Goal: Information Seeking & Learning: Learn about a topic

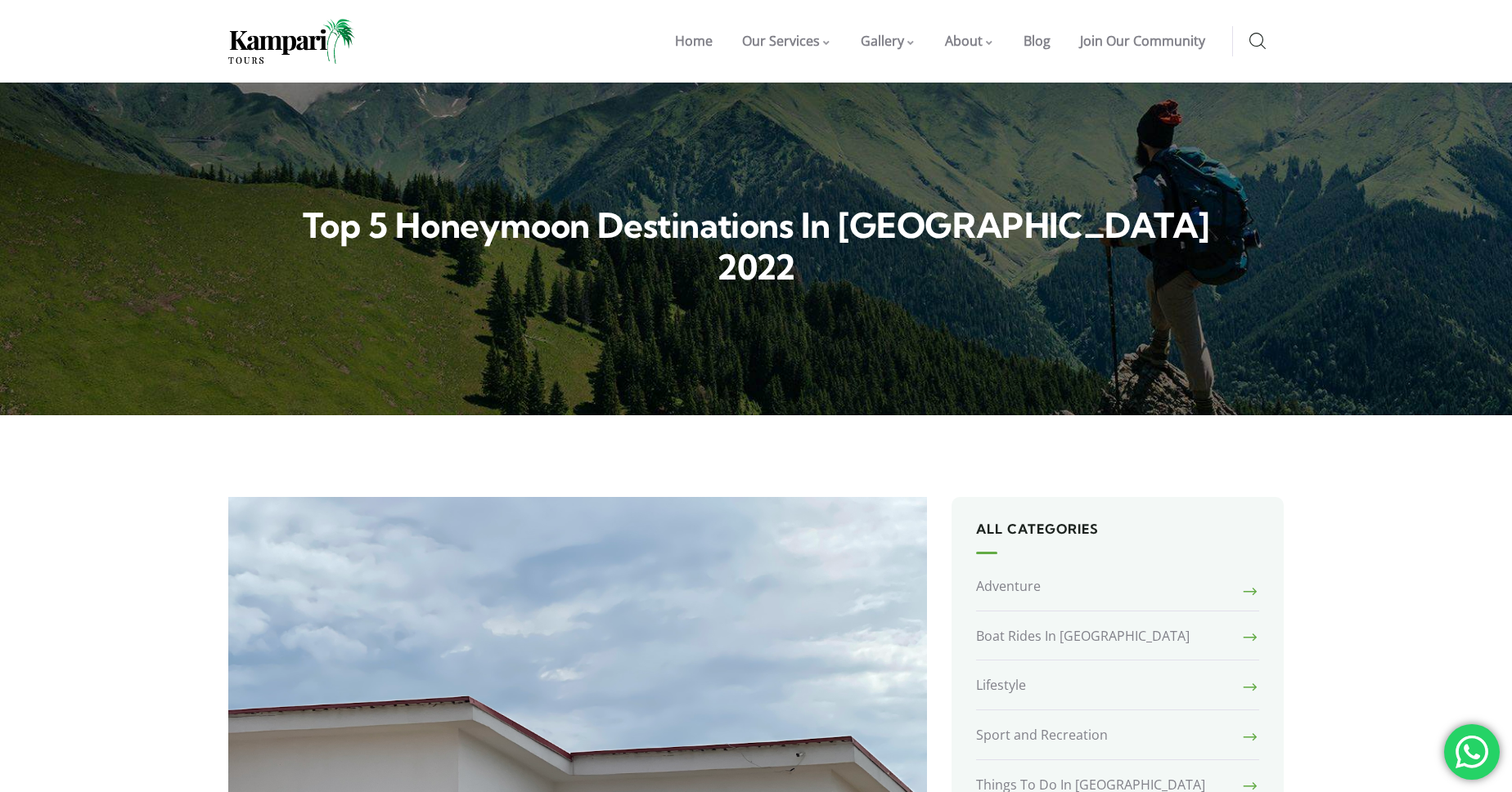
click at [1120, 223] on h2 "Top 5 honeymoon destinations in Nigeria 2022" at bounding box center [756, 247] width 962 height 84
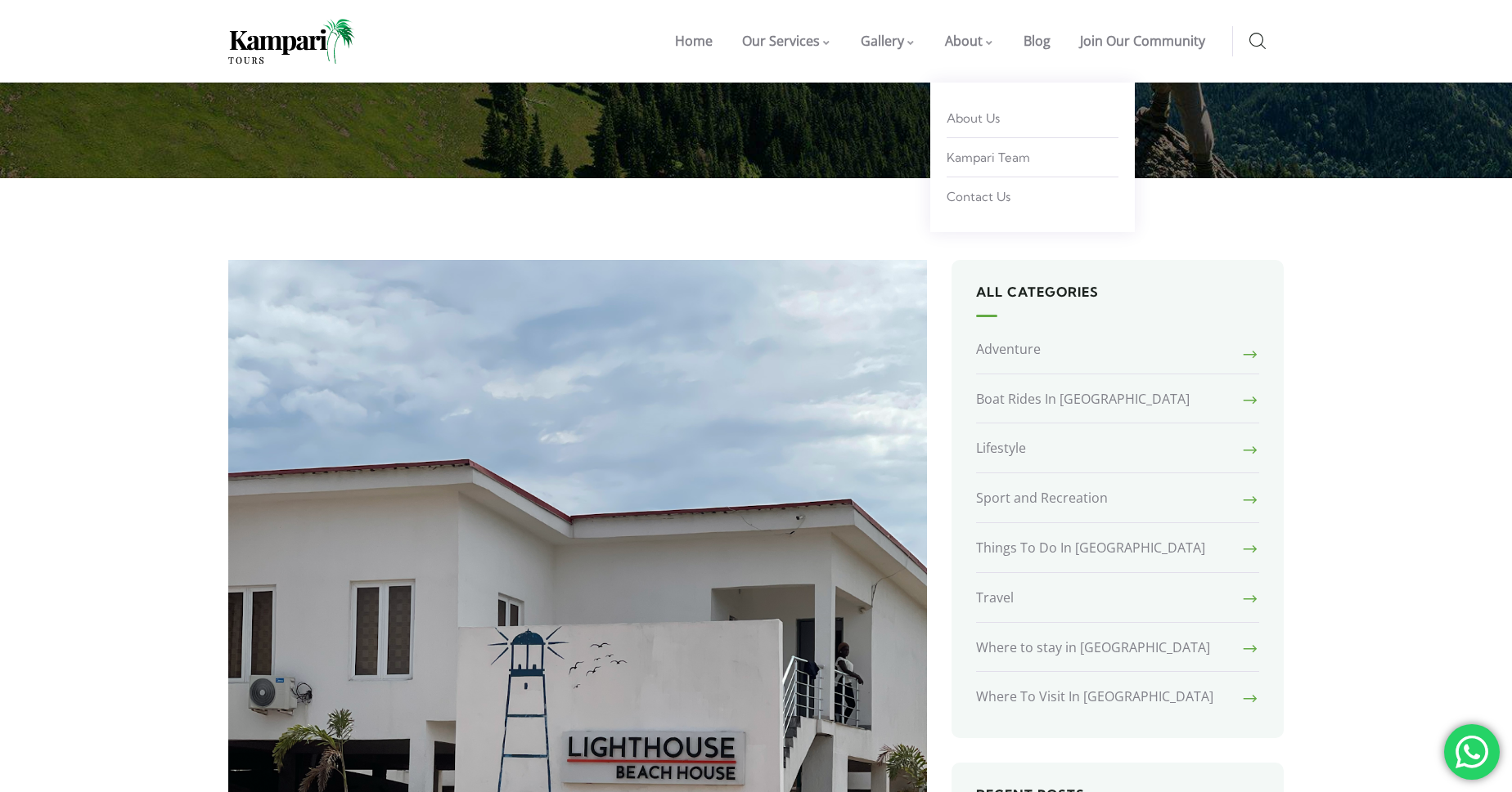
scroll to position [237, 0]
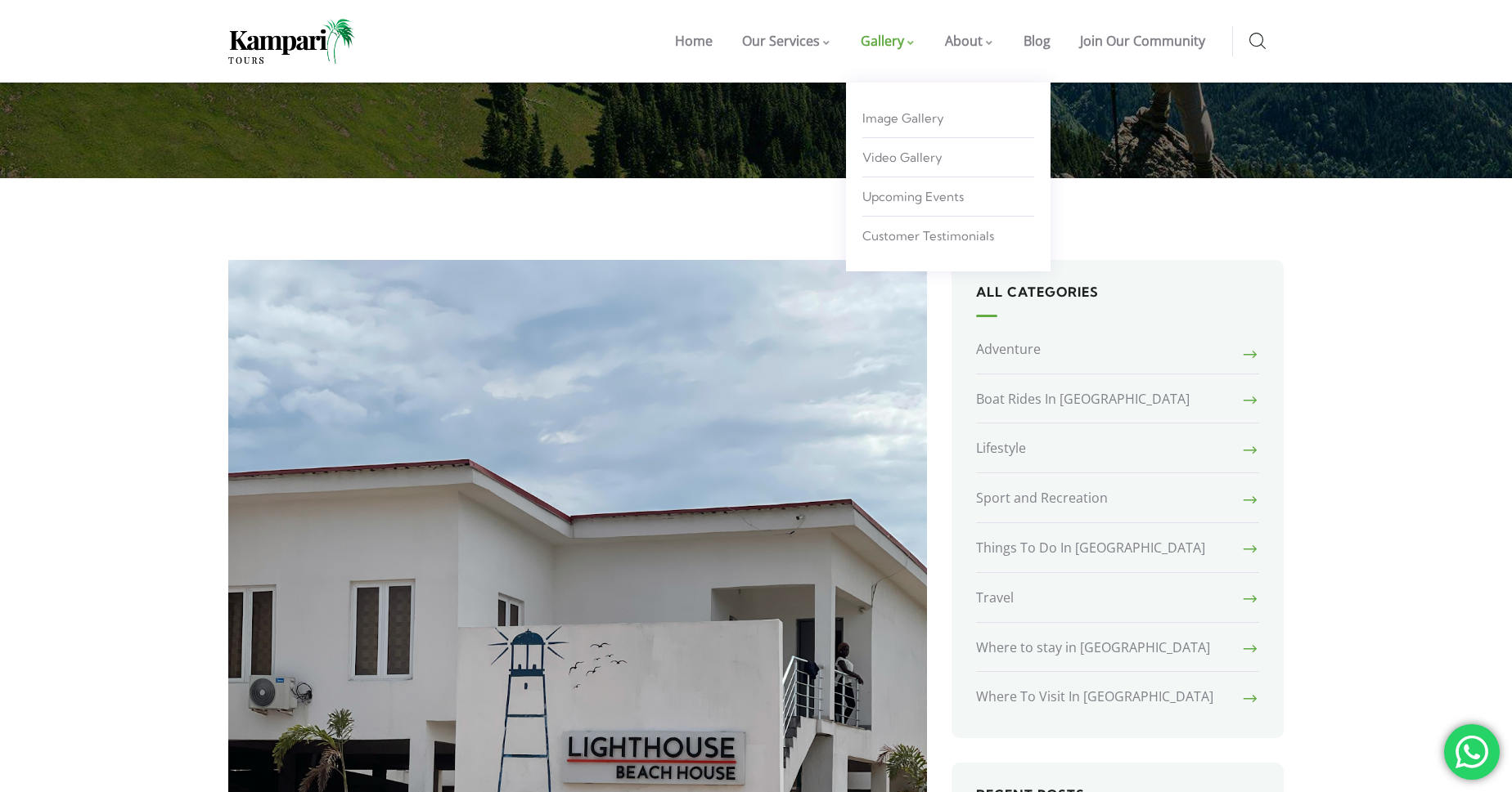
click at [897, 43] on span "Gallery" at bounding box center [881, 41] width 43 height 18
click at [890, 119] on span "Image Gallery" at bounding box center [903, 119] width 82 height 16
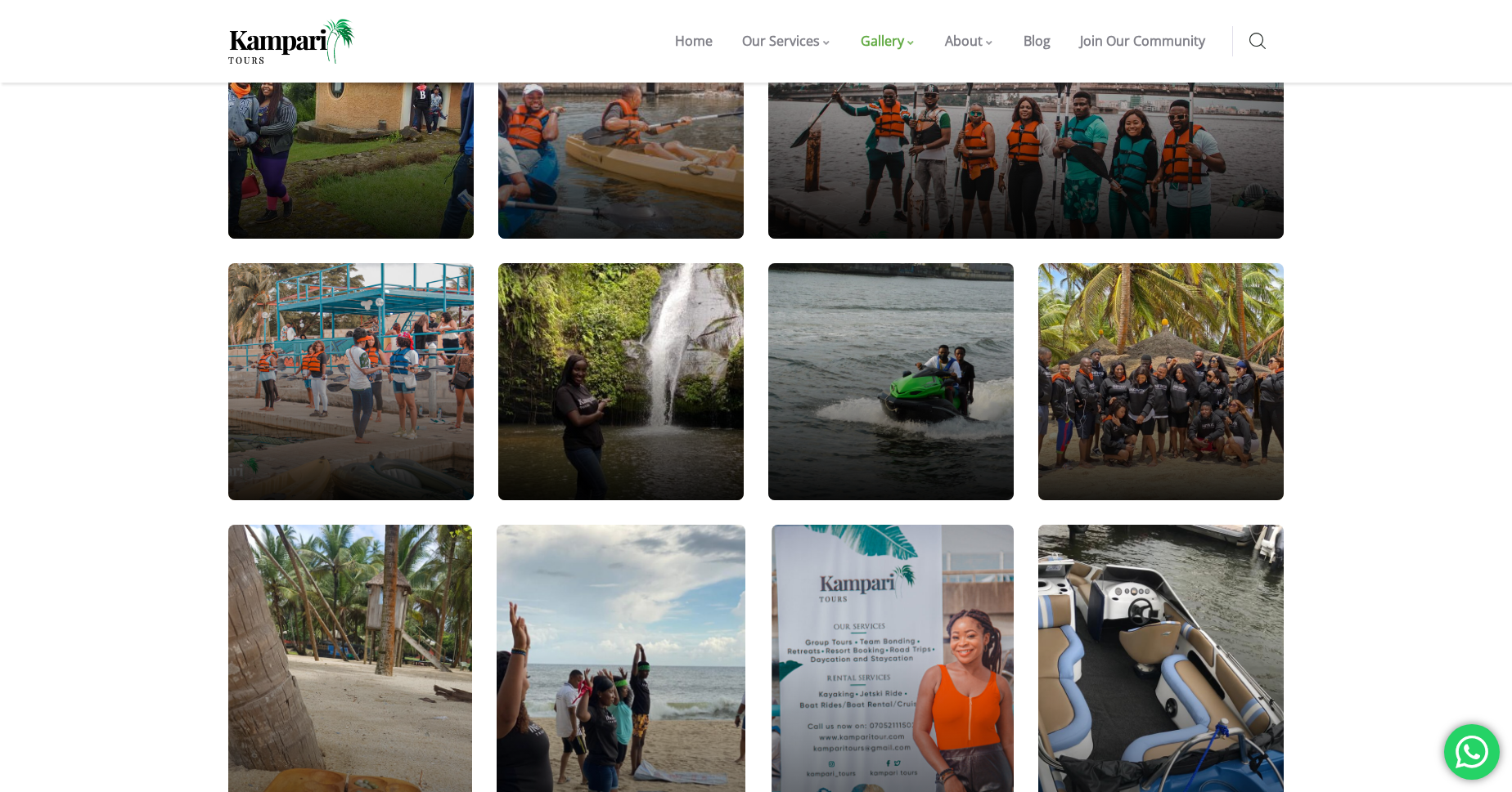
scroll to position [675, 0]
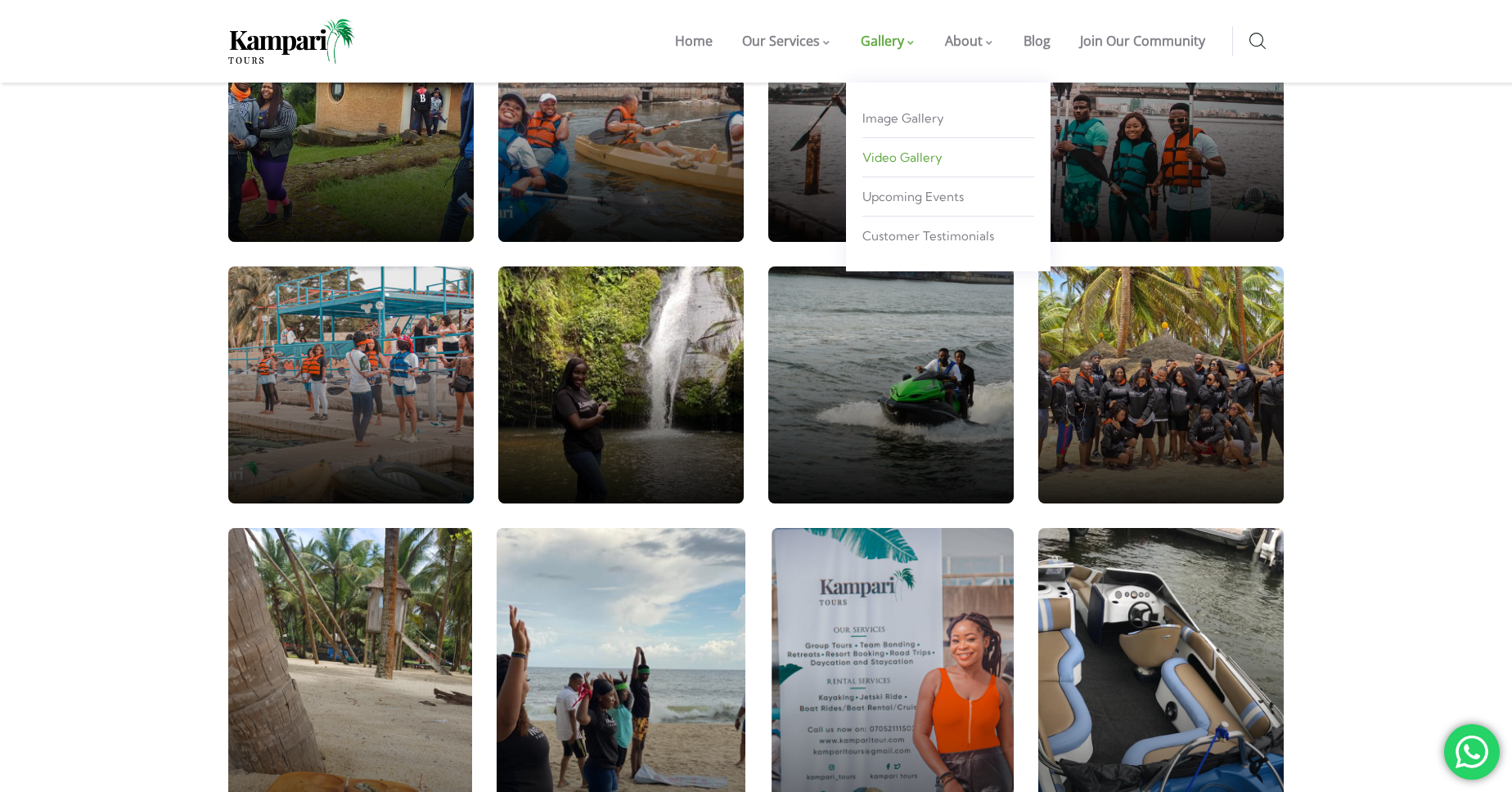
click at [890, 157] on span "Video Gallery" at bounding box center [902, 158] width 80 height 16
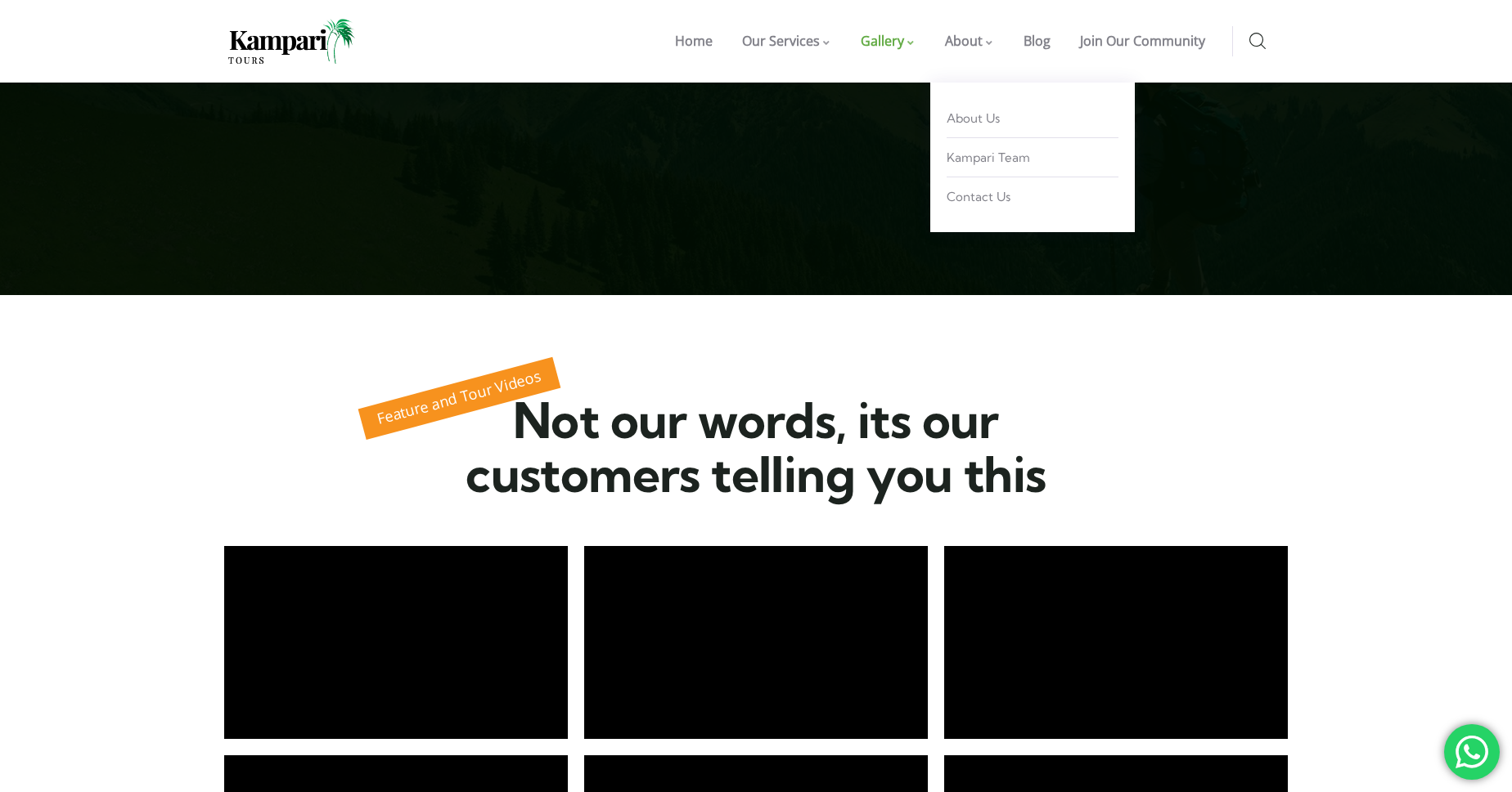
click at [966, 41] on span "About" at bounding box center [964, 41] width 38 height 18
click at [976, 124] on span "About Us" at bounding box center [972, 119] width 53 height 16
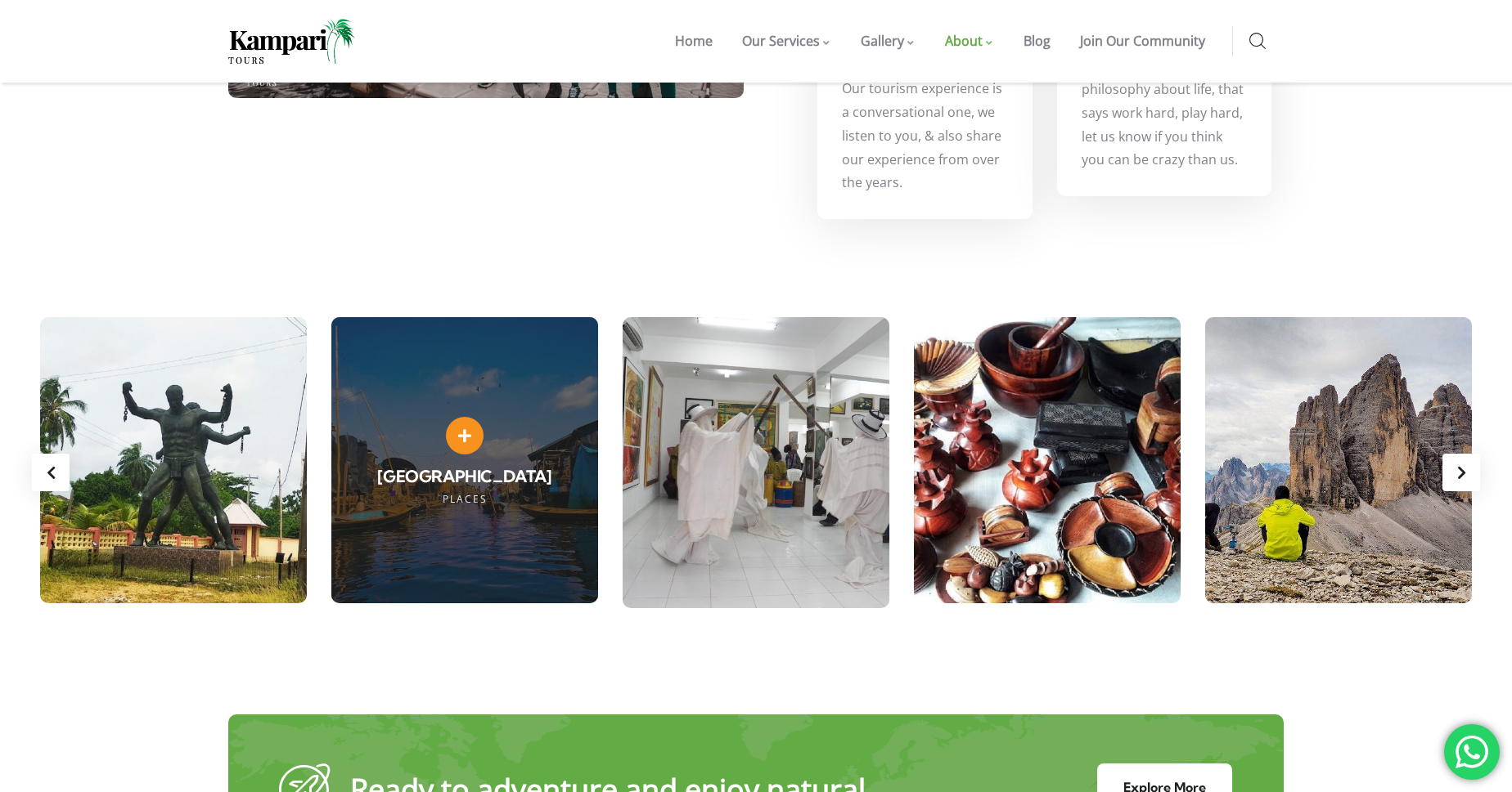
scroll to position [3802, 0]
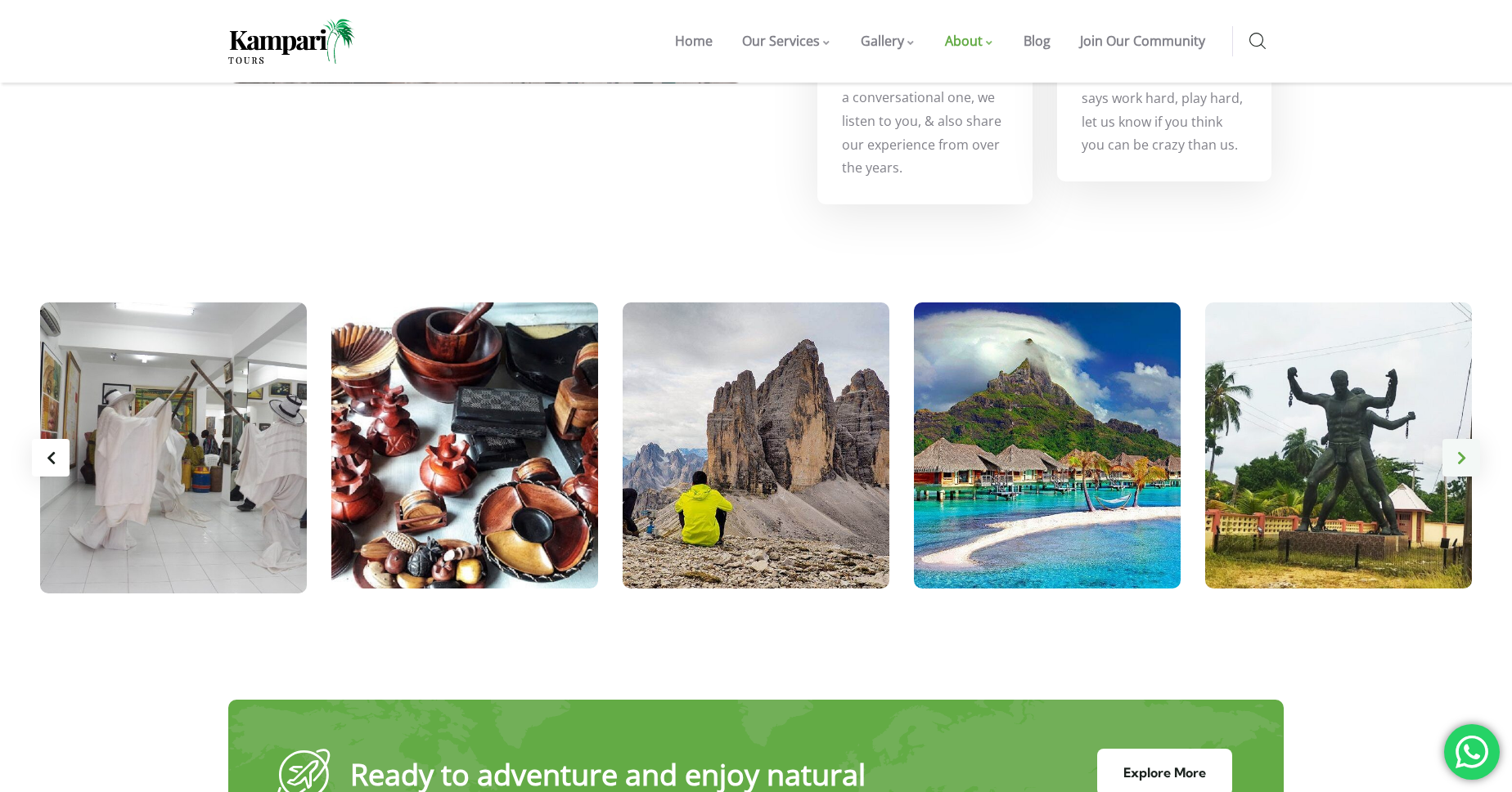
click at [1464, 451] on div "Next slide" at bounding box center [1461, 458] width 38 height 38
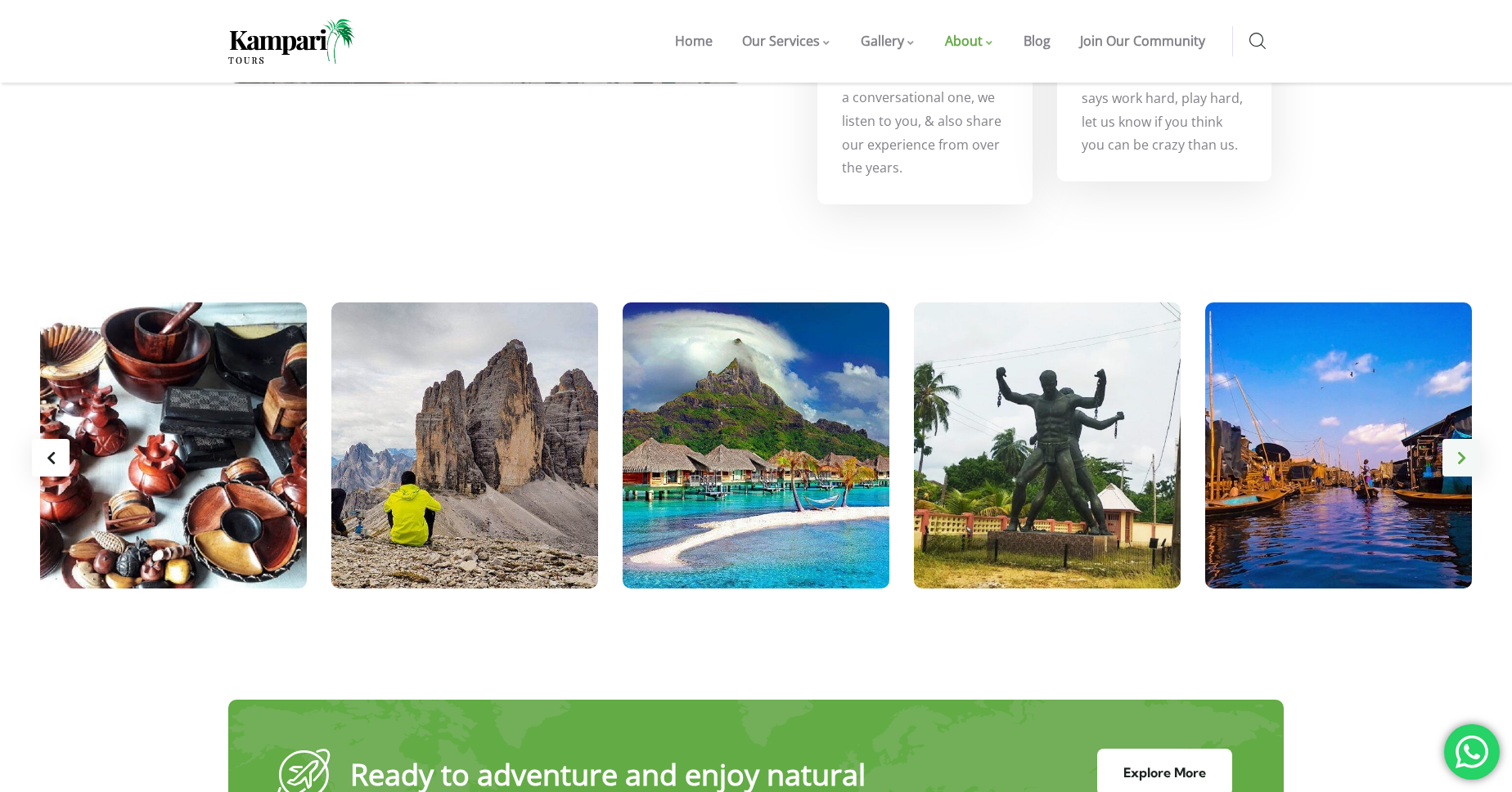
click at [1464, 451] on div "Next slide" at bounding box center [1461, 458] width 38 height 38
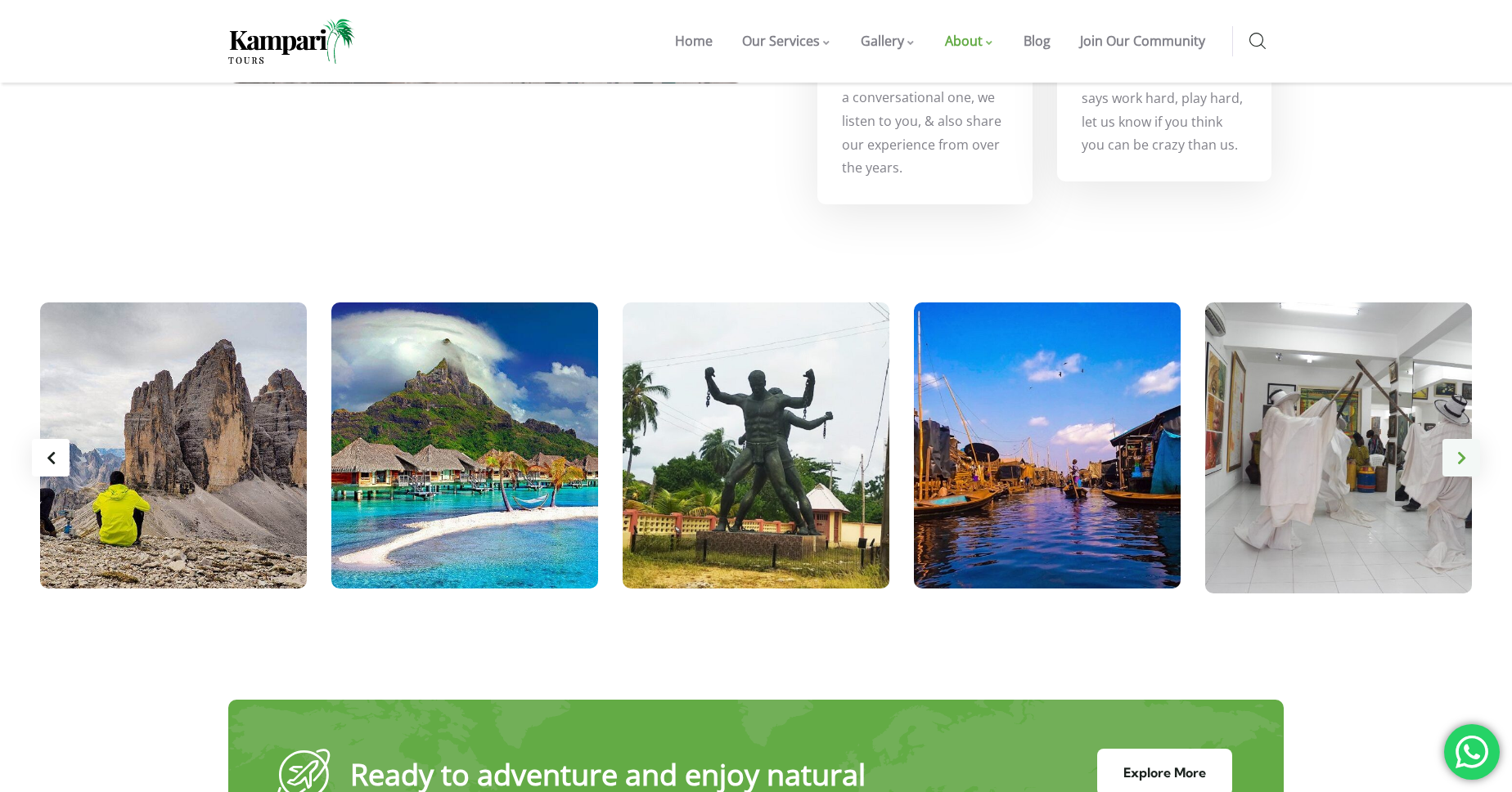
click at [1464, 451] on div "Next slide" at bounding box center [1461, 458] width 38 height 38
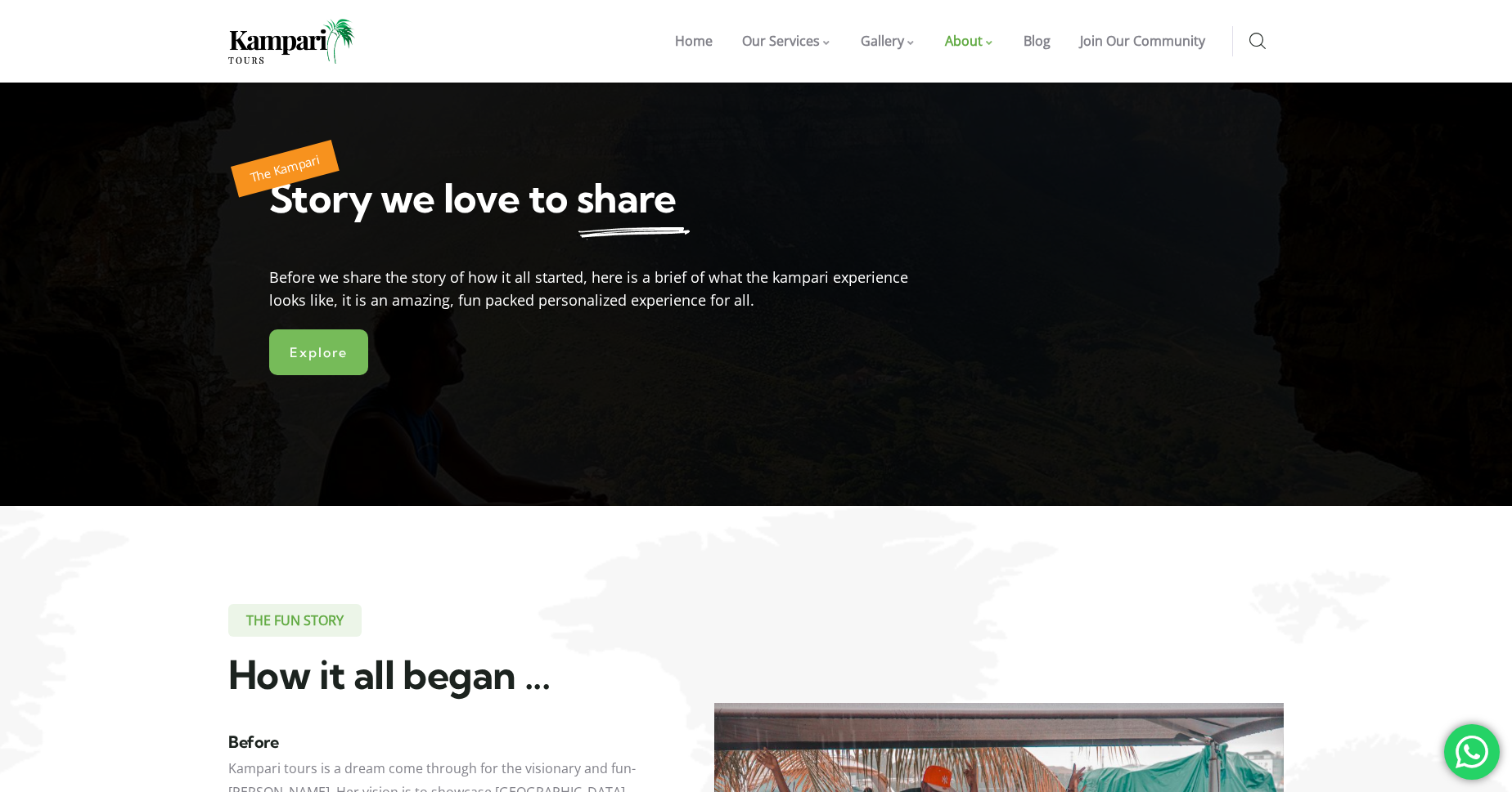
scroll to position [0, 0]
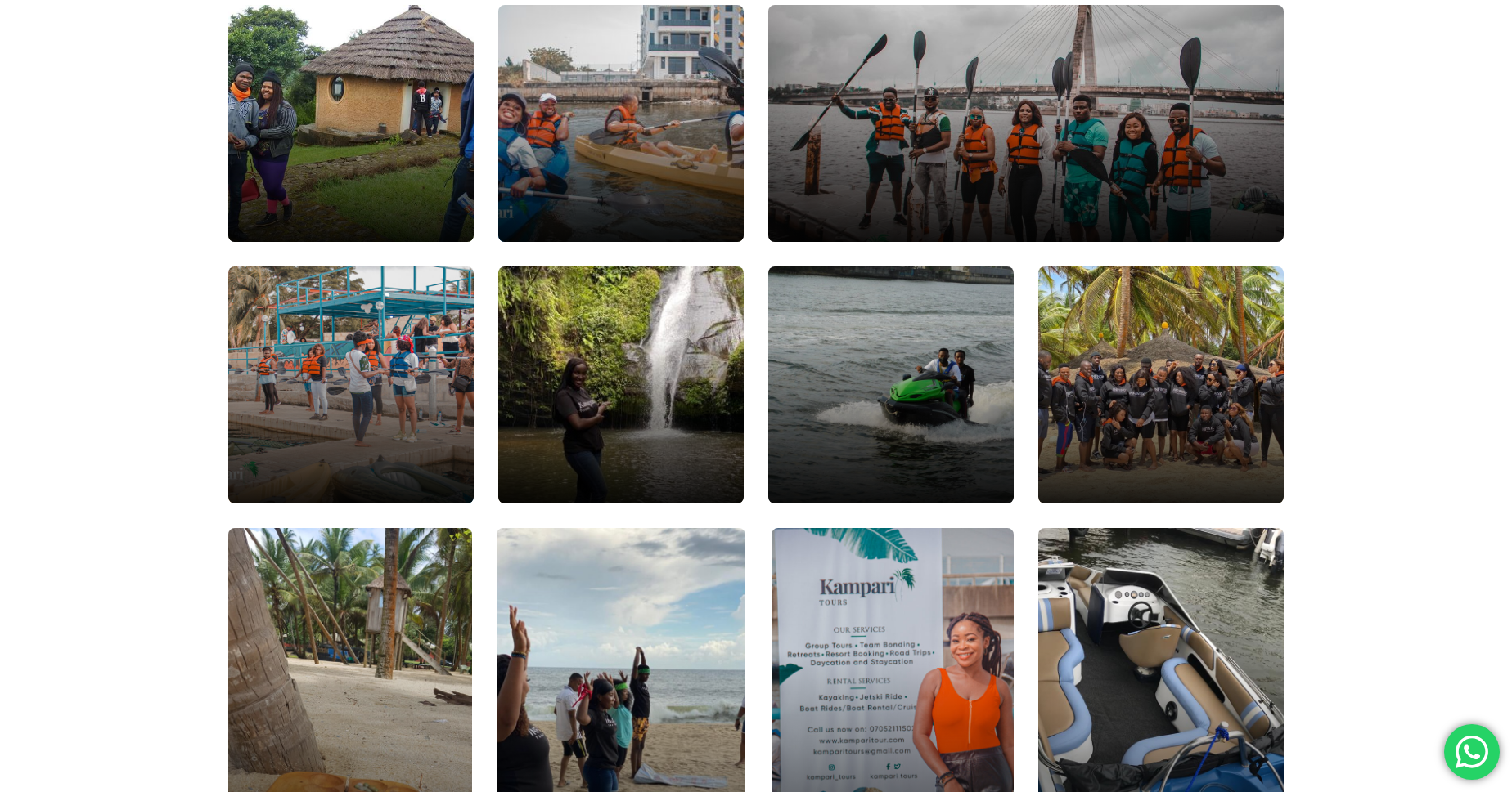
scroll to position [675, 0]
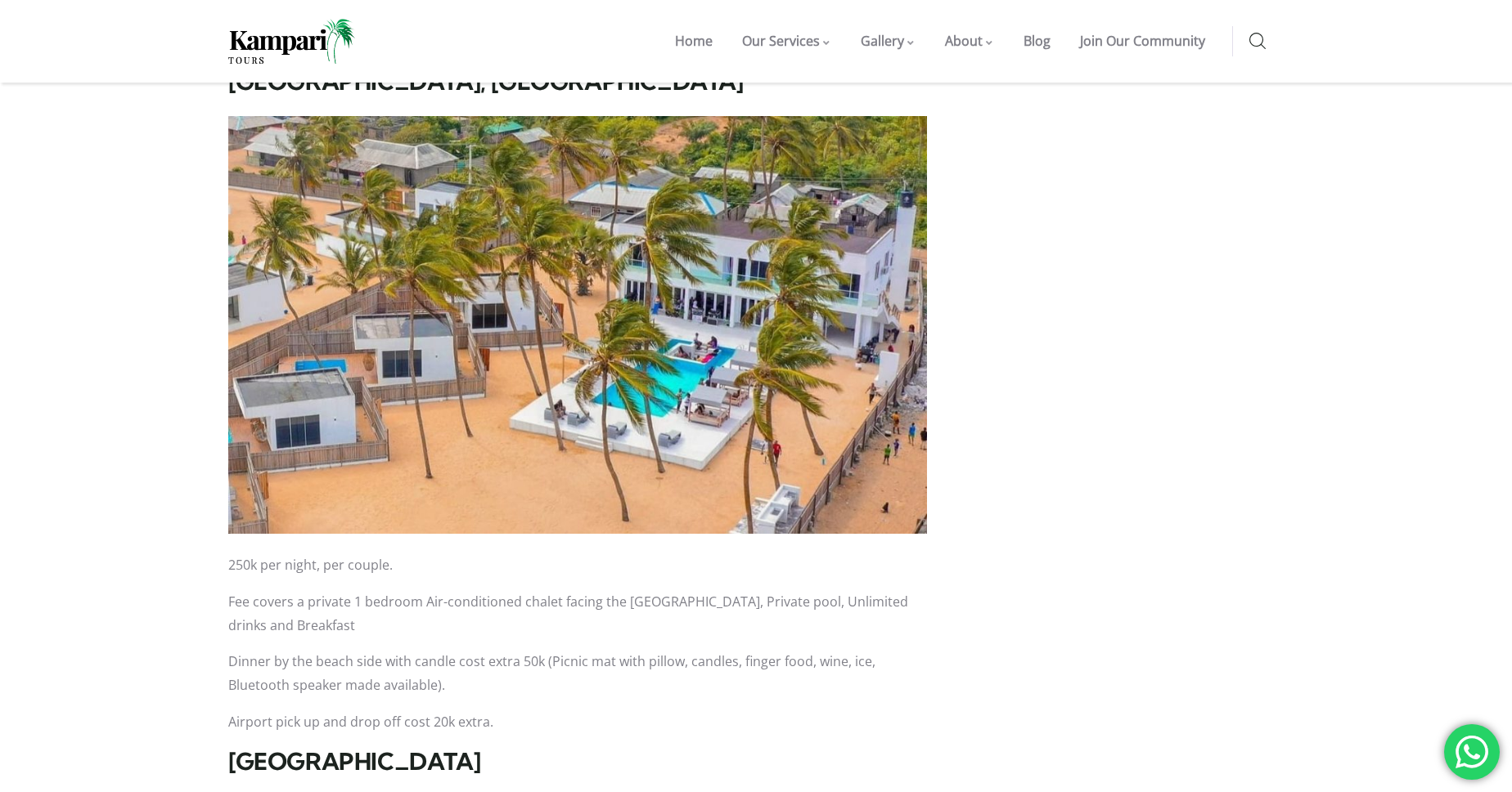
scroll to position [2971, 0]
